Goal: Task Accomplishment & Management: Manage account settings

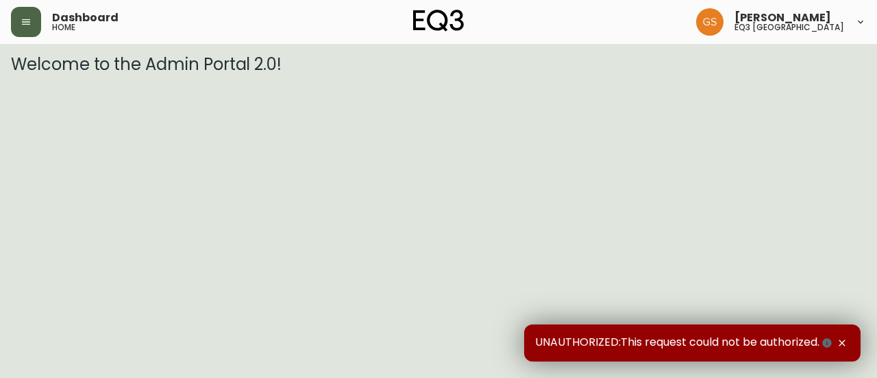
click at [34, 27] on button "button" at bounding box center [26, 22] width 30 height 30
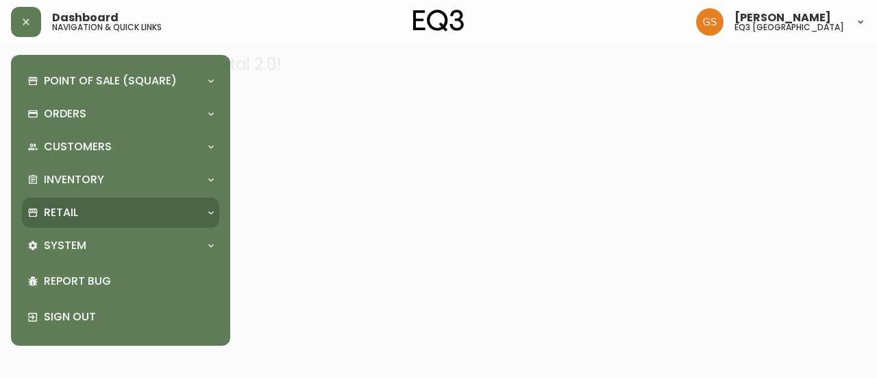
click at [153, 204] on div "Retail" at bounding box center [120, 212] width 197 height 30
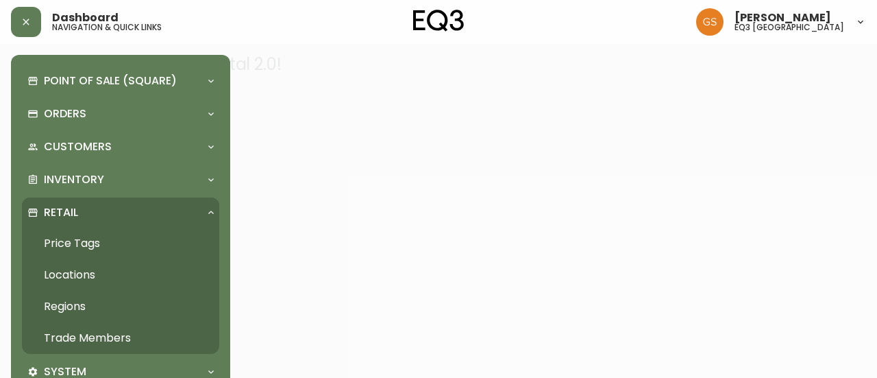
click at [114, 338] on link "Trade Members" at bounding box center [120, 338] width 197 height 32
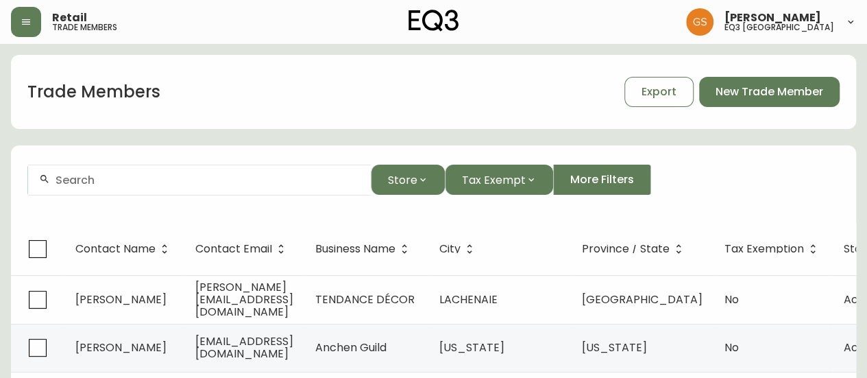
click at [287, 188] on div at bounding box center [199, 180] width 343 height 31
type input "l"
paste input "[EMAIL_ADDRESS][PERSON_NAME][PERSON_NAME][DOMAIN_NAME]"
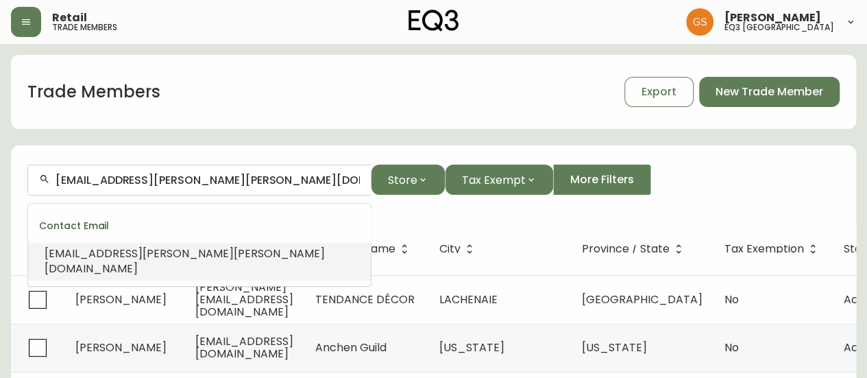
click at [141, 248] on span "[EMAIL_ADDRESS][PERSON_NAME][PERSON_NAME][DOMAIN_NAME]" at bounding box center [185, 260] width 280 height 31
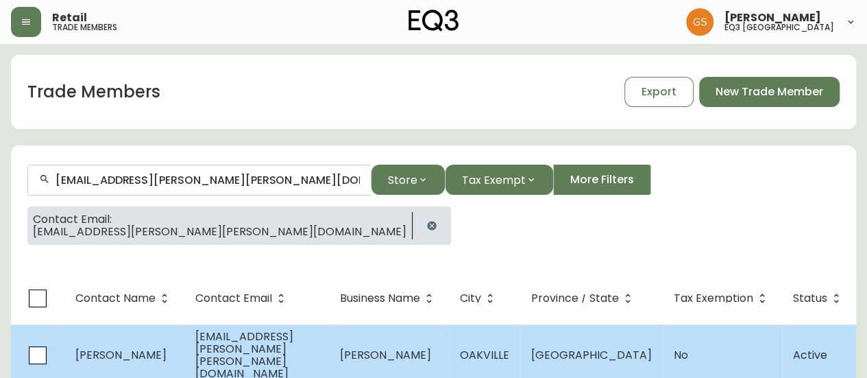
type input "[EMAIL_ADDRESS][PERSON_NAME][PERSON_NAME][DOMAIN_NAME]"
click at [275, 343] on span "[EMAIL_ADDRESS][PERSON_NAME][PERSON_NAME][DOMAIN_NAME]" at bounding box center [244, 354] width 98 height 53
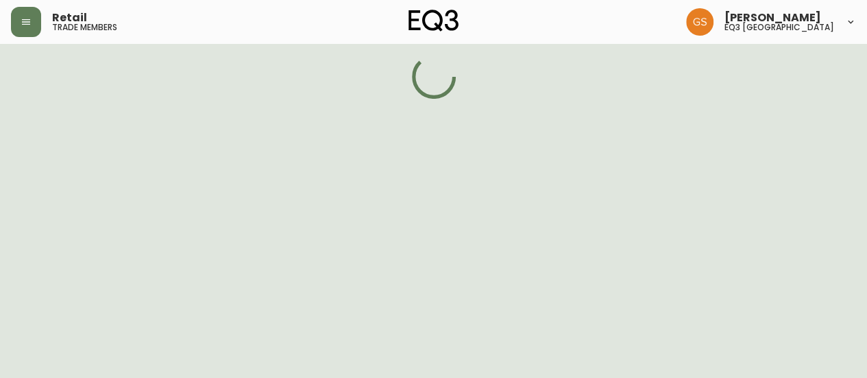
select select "ON"
select select "CA"
select select "CA_EN"
select select "Outreach from a Trade Rep"
select select "Real Estate Agent"
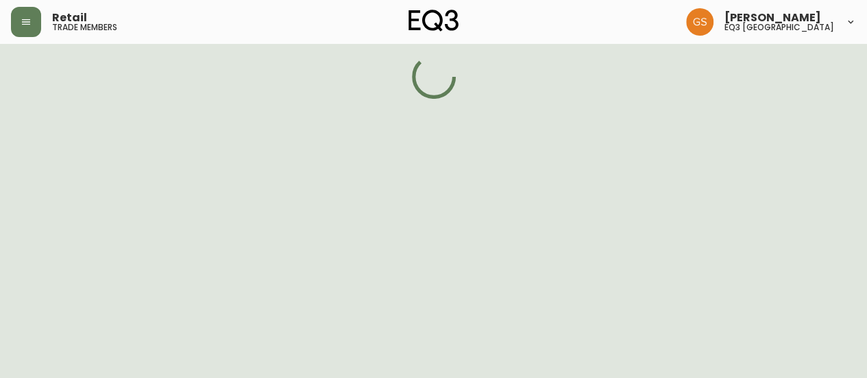
select select "false"
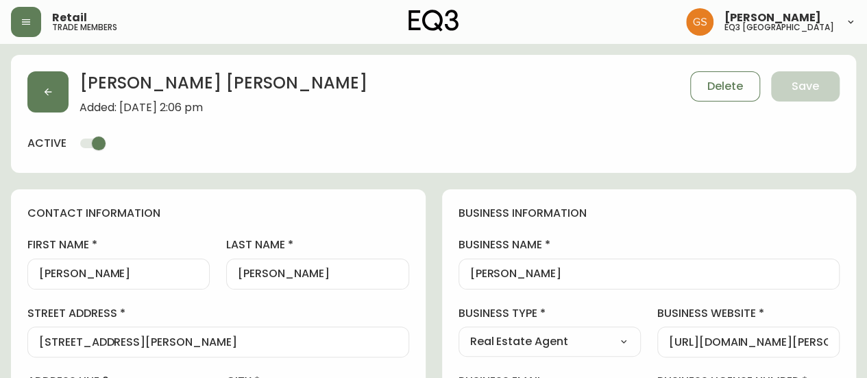
type input "EQ3 [GEOGRAPHIC_DATA]"
select select "cjw10z96q005b6gs00r6w7pwt"
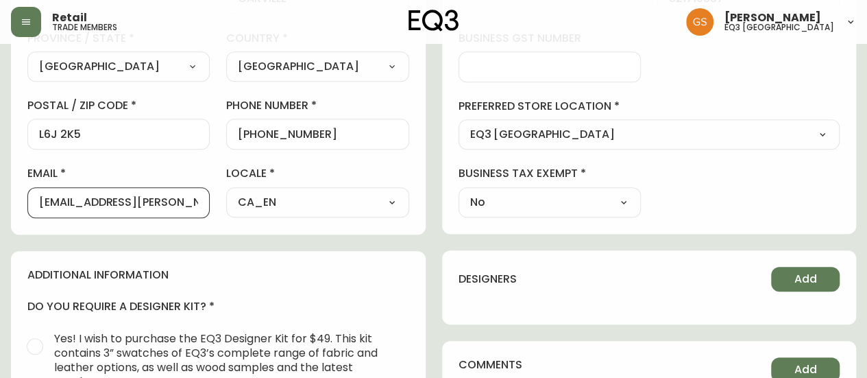
drag, startPoint x: 173, startPoint y: 203, endPoint x: 19, endPoint y: 199, distance: 154.3
click at [19, 199] on div "contact information first name [PERSON_NAME] last name [PERSON_NAME][GEOGRAPHIC…" at bounding box center [218, 6] width 415 height 457
